Goal: Check status: Check status

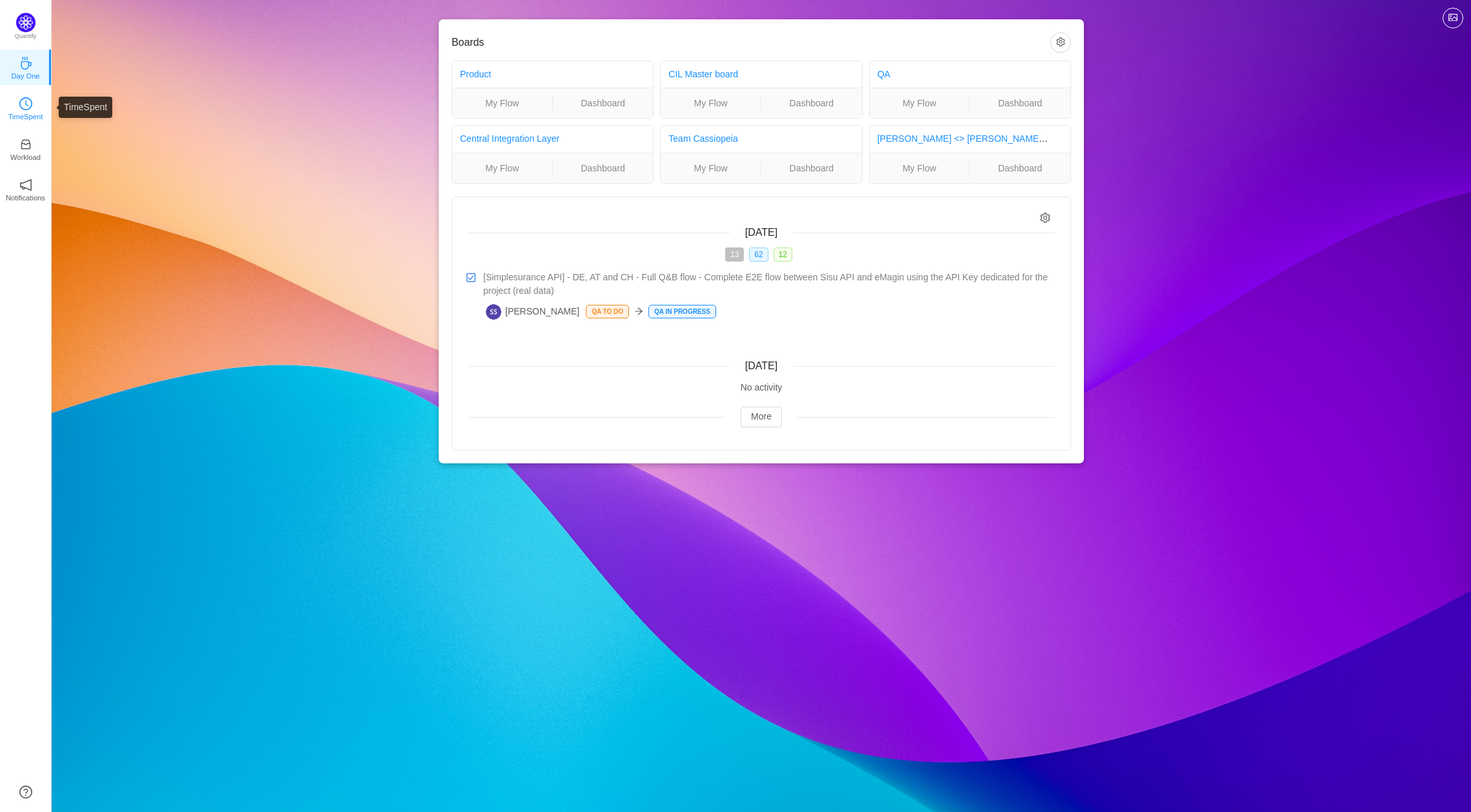
click at [23, 110] on icon "icon: clock-circle" at bounding box center [26, 103] width 13 height 13
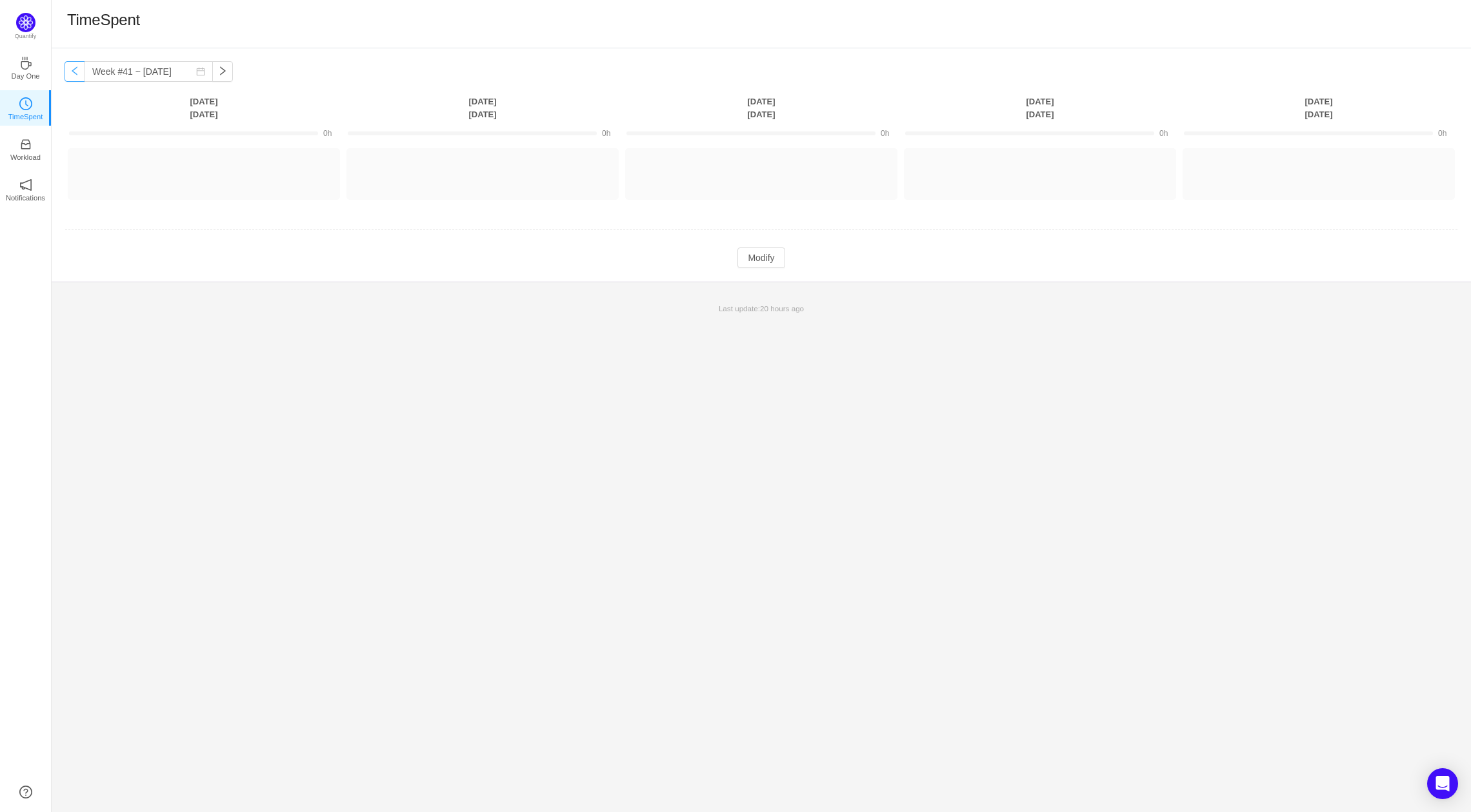
click at [69, 73] on button "button" at bounding box center [75, 72] width 21 height 20
type input "Week #40 ~ Sep 29"
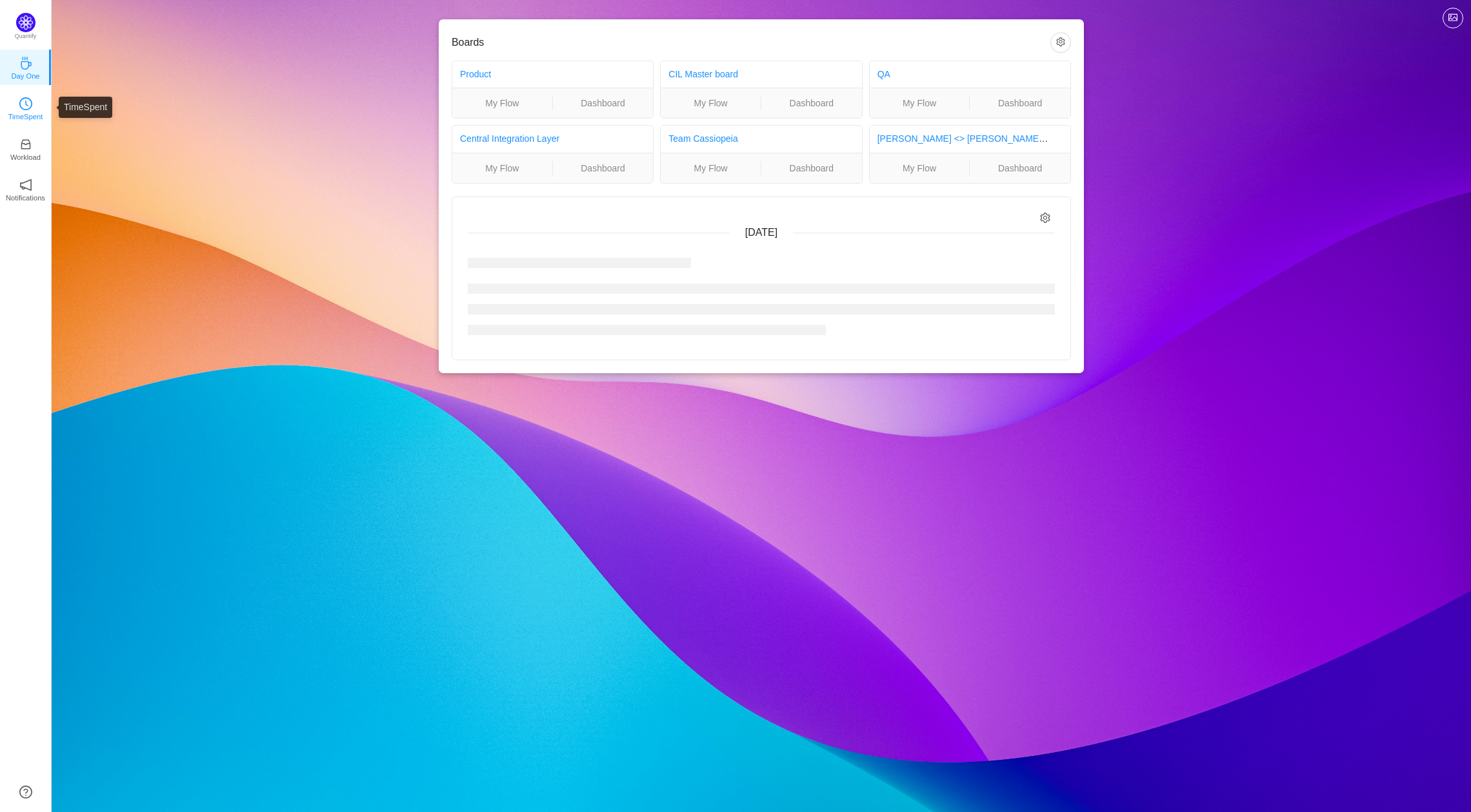
click at [20, 104] on link "TimeSpent" at bounding box center [26, 107] width 13 height 13
